Goal: Information Seeking & Learning: Learn about a topic

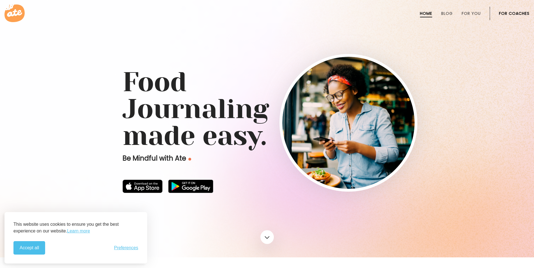
click at [523, 13] on link "For Coaches" at bounding box center [514, 13] width 31 height 4
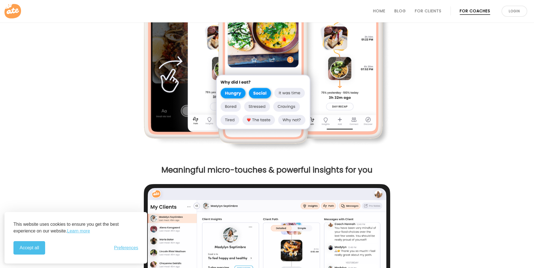
scroll to position [422, 0]
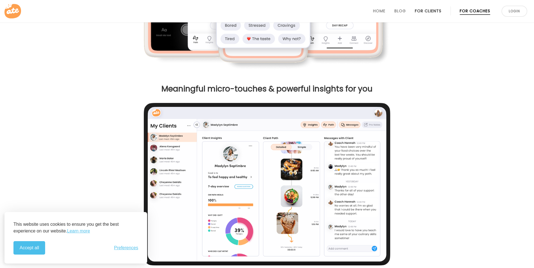
click at [426, 11] on link "For Clients" at bounding box center [428, 11] width 27 height 4
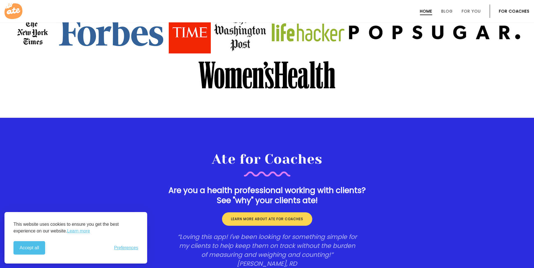
scroll to position [928, 0]
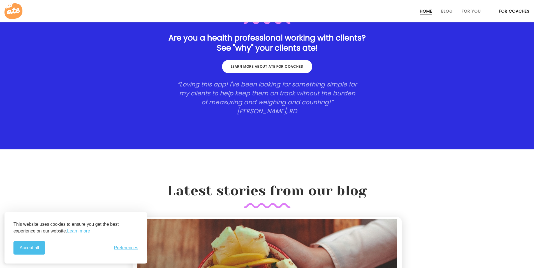
click at [279, 71] on link "Learn more about ate for coaches" at bounding box center [267, 66] width 90 height 13
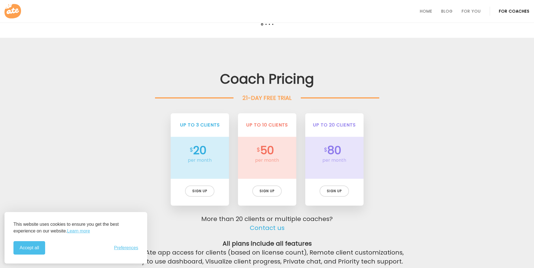
scroll to position [1250, 0]
